Goal: Find contact information: Find contact information

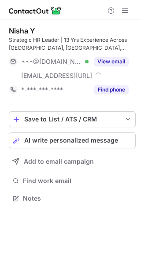
scroll to position [193, 141]
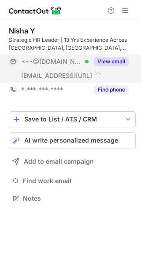
click at [108, 60] on button "View email" at bounding box center [111, 61] width 35 height 9
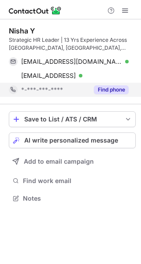
click at [113, 88] on button "Find phone" at bounding box center [111, 90] width 35 height 9
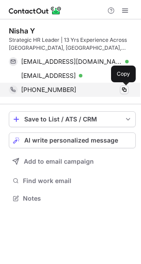
click at [125, 88] on span at bounding box center [124, 89] width 7 height 7
click at [122, 89] on span at bounding box center [124, 89] width 7 height 7
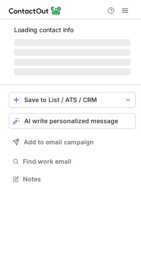
scroll to position [171, 141]
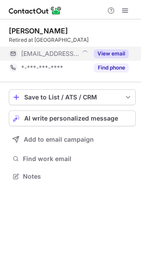
click at [114, 53] on button "View email" at bounding box center [111, 53] width 35 height 9
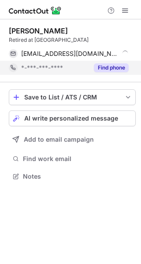
click at [119, 66] on button "Find phone" at bounding box center [111, 67] width 35 height 9
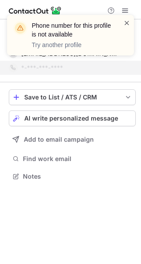
click at [127, 22] on span at bounding box center [126, 23] width 7 height 9
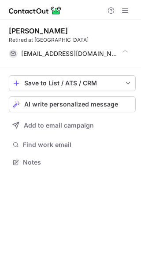
scroll to position [156, 141]
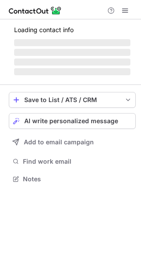
scroll to position [179, 141]
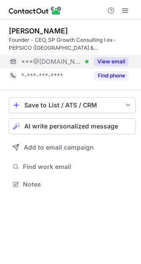
click at [113, 59] on button "View email" at bounding box center [111, 61] width 35 height 9
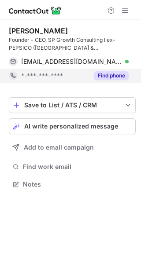
click at [104, 75] on button "Find phone" at bounding box center [111, 75] width 35 height 9
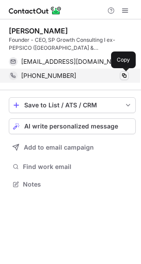
click at [122, 75] on span at bounding box center [124, 75] width 7 height 7
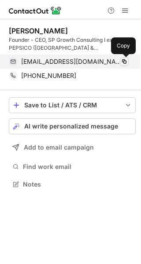
click at [123, 63] on span at bounding box center [124, 61] width 7 height 7
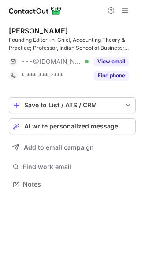
scroll to position [179, 141]
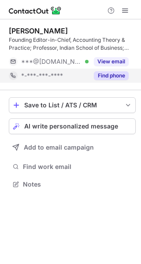
click at [108, 74] on button "Find phone" at bounding box center [111, 75] width 35 height 9
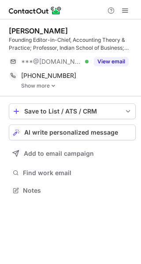
click at [36, 89] on div "Sanjay Kallapur Founding Editor-in-Chief, Accounting Theory & Practice; Profess…" at bounding box center [72, 57] width 127 height 77
click at [39, 89] on div "Sanjay Kallapur Founding Editor-in-Chief, Accounting Theory & Practice; Profess…" at bounding box center [72, 57] width 127 height 77
click at [41, 87] on link "Show more" at bounding box center [78, 86] width 115 height 6
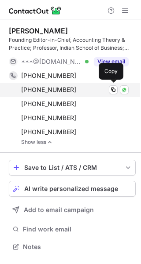
scroll to position [241, 141]
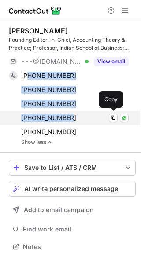
drag, startPoint x: 31, startPoint y: 77, endPoint x: 71, endPoint y: 116, distance: 55.5
click at [71, 116] on div "+919908732877 Copy WhatsApp +917989041608 Copy WhatsApp +917087409889 Copy What…" at bounding box center [69, 104] width 120 height 71
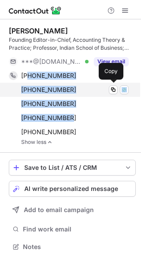
copy div "19908732877 Copy WhatsApp +917989041608 Copy WhatsApp +917087409889 Copy WhatsA…"
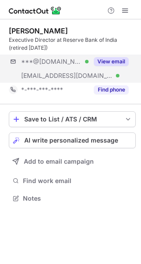
scroll to position [193, 141]
click at [114, 61] on button "View email" at bounding box center [111, 61] width 35 height 9
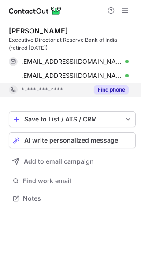
click at [107, 89] on button "Find phone" at bounding box center [111, 90] width 35 height 9
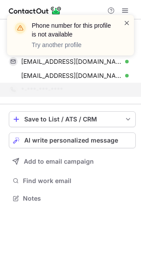
click at [127, 23] on span at bounding box center [126, 23] width 7 height 9
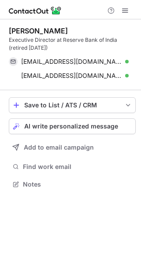
scroll to position [179, 141]
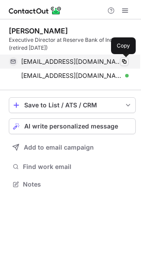
click at [123, 63] on span at bounding box center [124, 61] width 7 height 7
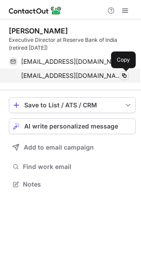
click at [123, 77] on span at bounding box center [124, 75] width 7 height 7
click at [122, 74] on span at bounding box center [124, 75] width 7 height 7
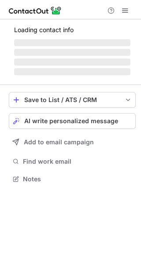
scroll to position [179, 141]
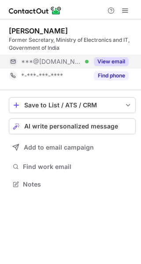
click at [108, 60] on button "View email" at bounding box center [111, 61] width 35 height 9
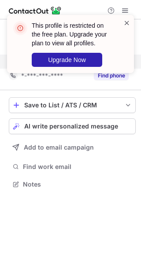
click at [125, 22] on span at bounding box center [126, 23] width 7 height 9
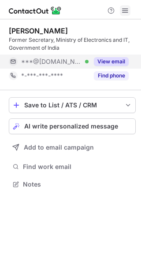
click at [124, 10] on span at bounding box center [125, 10] width 7 height 7
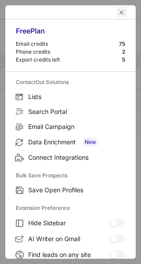
click at [118, 13] on span "left-button" at bounding box center [121, 12] width 7 height 7
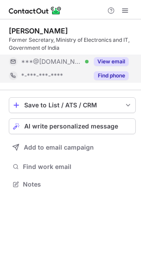
click at [111, 71] on button "Find phone" at bounding box center [111, 75] width 35 height 9
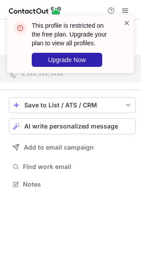
click at [128, 22] on span at bounding box center [126, 23] width 7 height 9
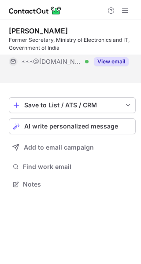
scroll to position [164, 141]
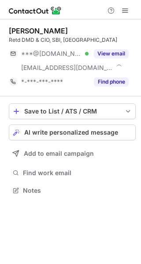
scroll to position [185, 141]
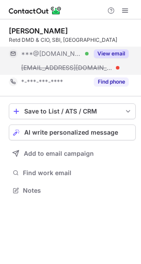
click at [116, 52] on button "View email" at bounding box center [111, 53] width 35 height 9
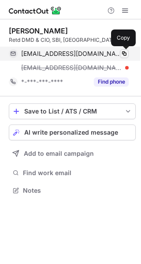
click at [123, 54] on span at bounding box center [124, 53] width 7 height 7
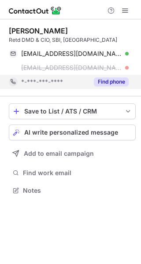
drag, startPoint x: 121, startPoint y: 82, endPoint x: 125, endPoint y: 82, distance: 4.4
click at [120, 82] on button "Find phone" at bounding box center [111, 82] width 35 height 9
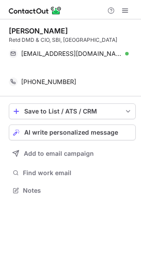
scroll to position [171, 141]
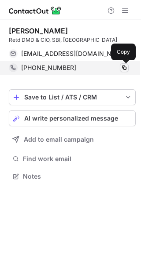
click at [123, 70] on span at bounding box center [124, 67] width 7 height 7
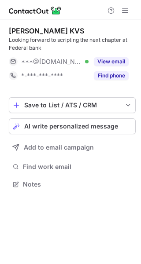
scroll to position [179, 141]
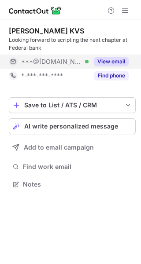
click at [111, 59] on button "View email" at bounding box center [111, 61] width 35 height 9
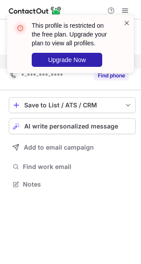
click at [125, 23] on span at bounding box center [126, 23] width 7 height 9
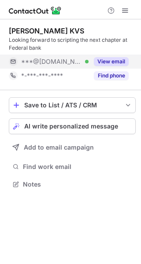
click at [124, 10] on span at bounding box center [125, 10] width 7 height 7
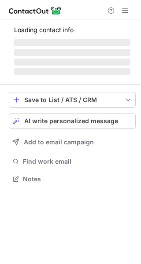
scroll to position [193, 141]
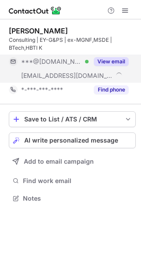
click at [118, 60] on button "View email" at bounding box center [111, 61] width 35 height 9
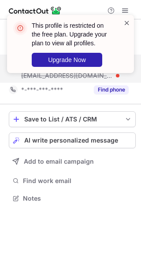
click at [127, 22] on span at bounding box center [126, 23] width 7 height 9
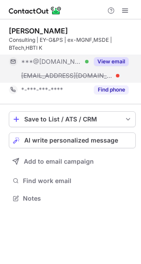
click at [123, 10] on span at bounding box center [125, 10] width 7 height 7
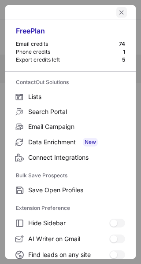
click at [118, 14] on span "left-button" at bounding box center [121, 12] width 7 height 7
